Goal: Task Accomplishment & Management: Use online tool/utility

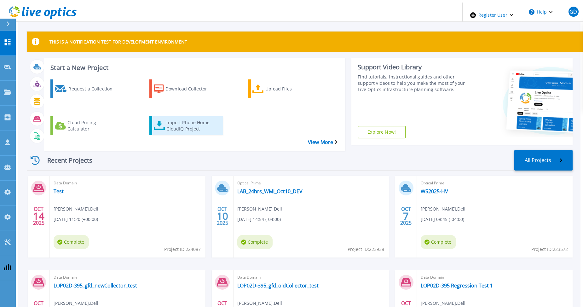
click at [167, 118] on div "Import Phone Home CloudIQ Project" at bounding box center [191, 126] width 50 height 16
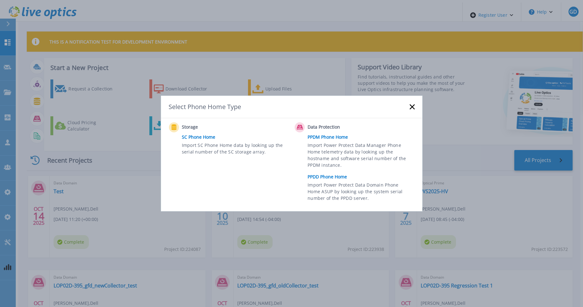
click at [336, 178] on link "PPDD Phone Home" at bounding box center [363, 176] width 110 height 9
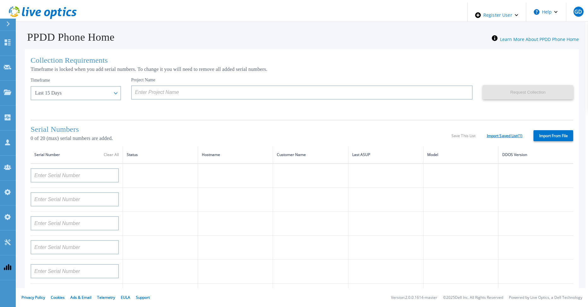
click at [494, 136] on link "Import Saved List ( 1 )" at bounding box center [505, 136] width 36 height 4
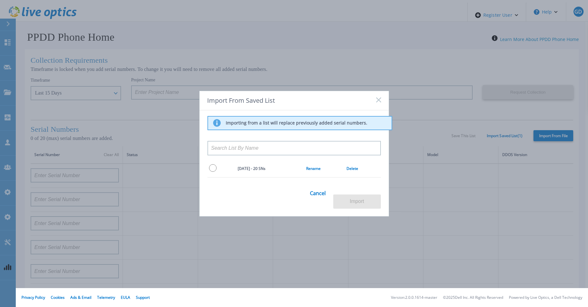
click at [210, 172] on input "radio" at bounding box center [213, 168] width 8 height 8
radio input "true"
click at [364, 198] on button "Import" at bounding box center [357, 202] width 48 height 14
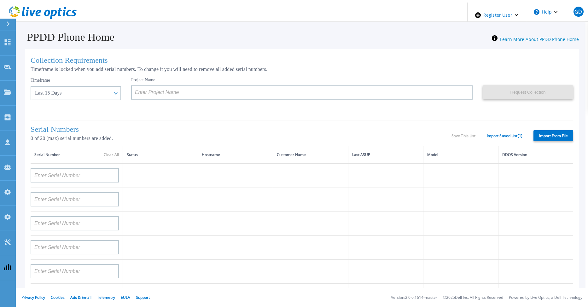
type input "APX00232004278"
type input "TF3J4180100097"
type input "DE404211748719"
type input "APM00181610916"
type input "APM00223204559"
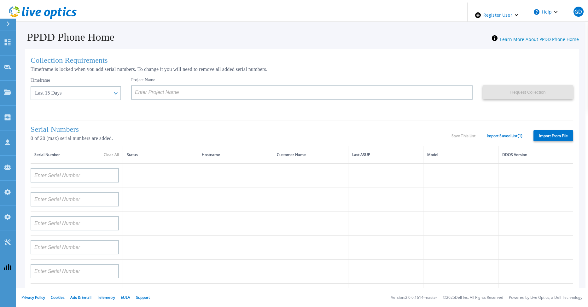
type input "APM00181623902"
type input "APM00213408994"
type input "CKM00192200744"
type input "APX00241704861"
type input "APM00214907936"
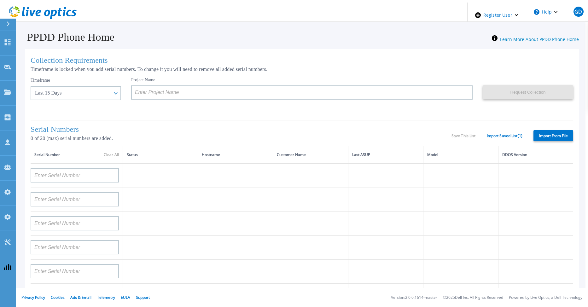
type input "CKM00193701478"
type input "CKM00184602619"
type input "APM00203219154"
type input "APM00212026970"
type input "APX00221800030"
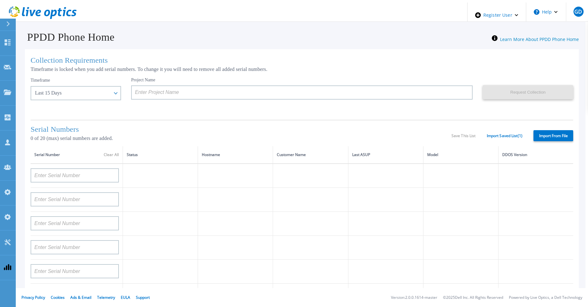
type input "APM00211507774"
type input "APM00212712898"
type input "APM00184715882"
type input "APM00211204803"
type input "APM00212026971"
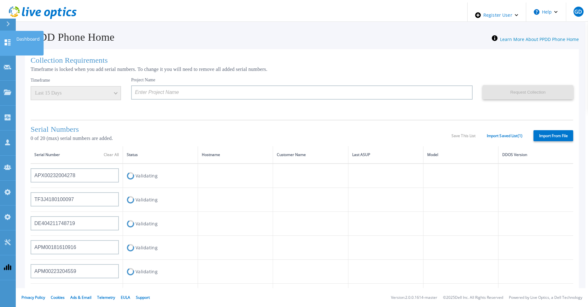
click at [10, 39] on icon at bounding box center [8, 42] width 8 height 6
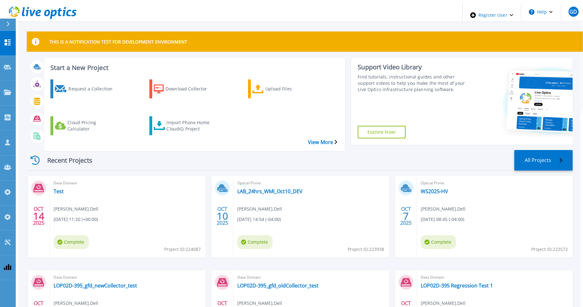
click at [113, 150] on div "Recent Projects All Projects" at bounding box center [300, 160] width 546 height 21
